Goal: Task Accomplishment & Management: Use online tool/utility

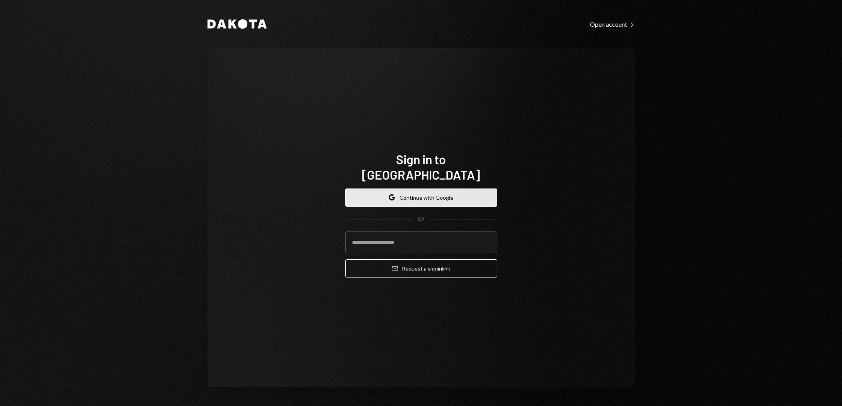
click at [421, 190] on button "Google Continue with Google" at bounding box center [421, 197] width 152 height 18
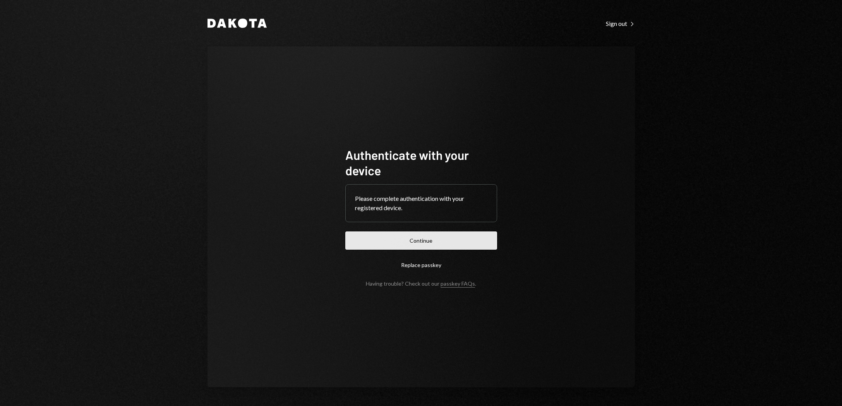
click at [411, 238] on button "Continue" at bounding box center [421, 240] width 152 height 18
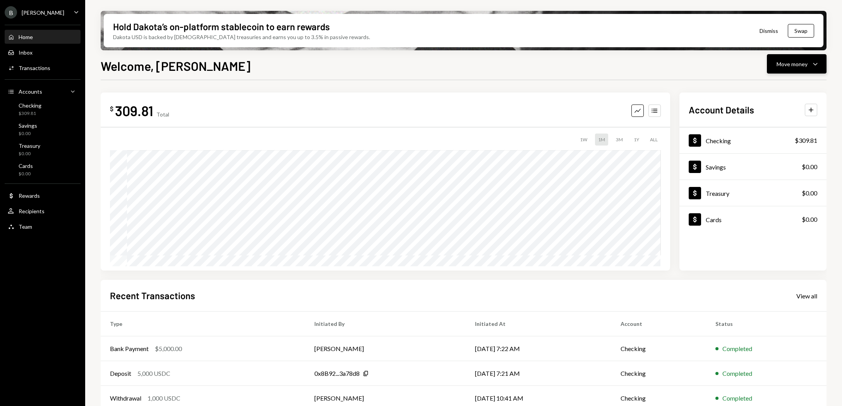
click at [784, 62] on div "Move money" at bounding box center [791, 64] width 31 height 8
click at [772, 120] on div "Deposit" at bounding box center [790, 122] width 56 height 8
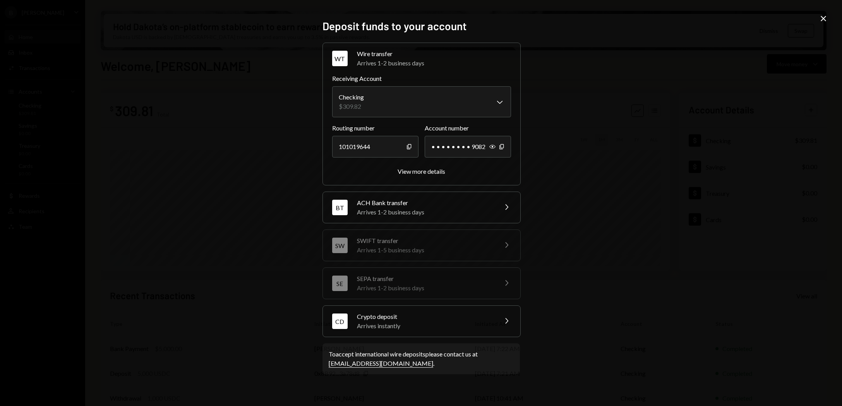
click at [397, 323] on div "Arrives instantly" at bounding box center [424, 325] width 135 height 9
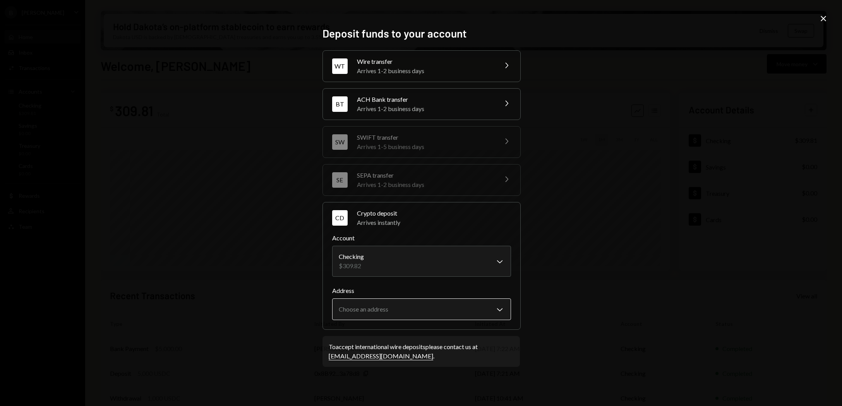
click at [399, 308] on body "B [PERSON_NAME] Bets Caret Down Home Home Inbox Inbox Activities Transactions A…" at bounding box center [421, 203] width 842 height 406
select select "**********"
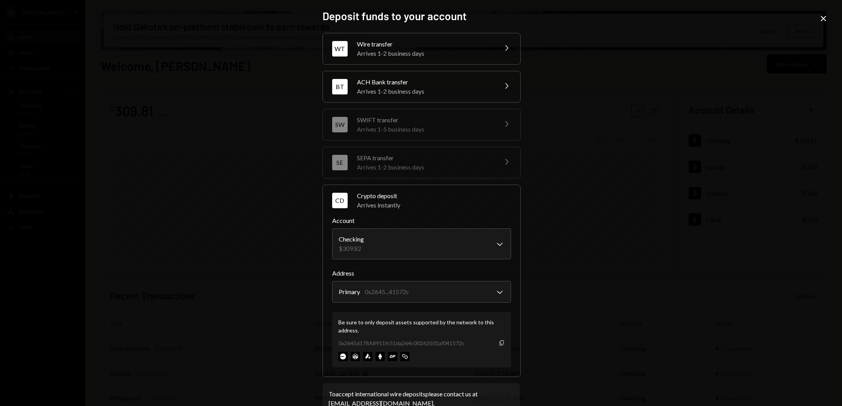
click at [499, 345] on icon "button" at bounding box center [501, 342] width 4 height 5
